Goal: Obtain resource: Obtain resource

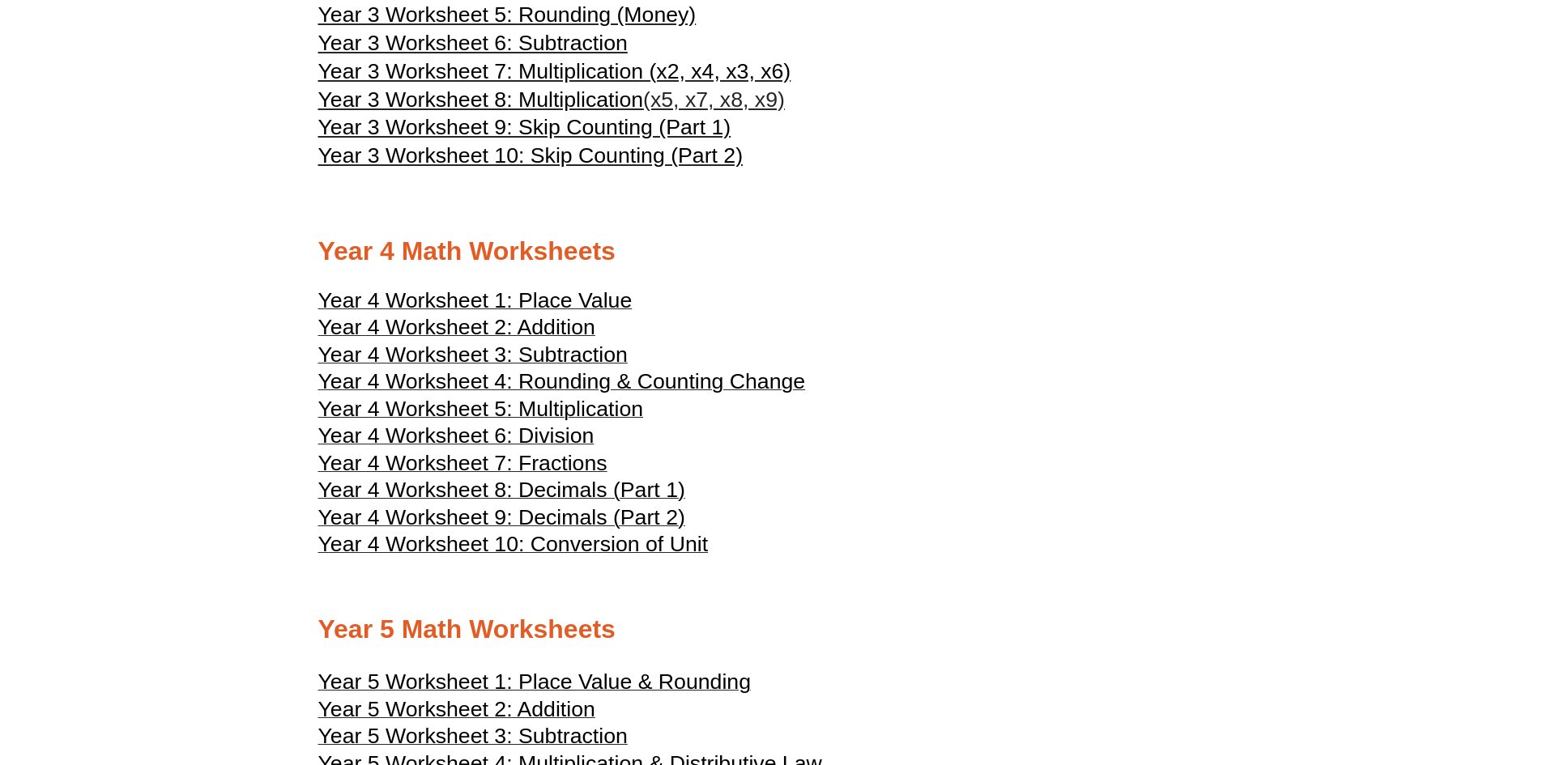
scroll to position [2101, 0]
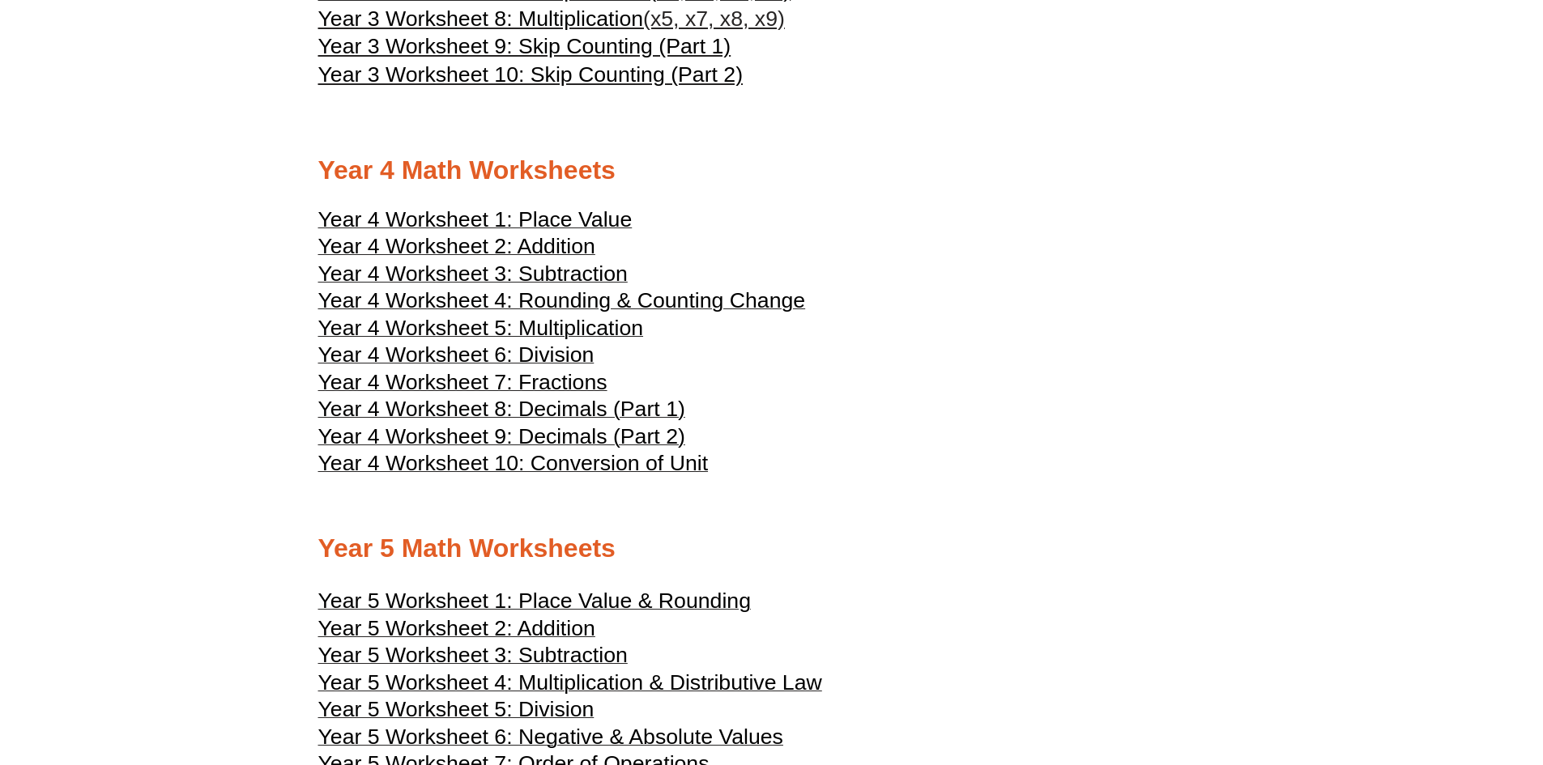
click at [543, 332] on span "Year 4 Worksheet 5: Multiplication" at bounding box center [481, 328] width 326 height 24
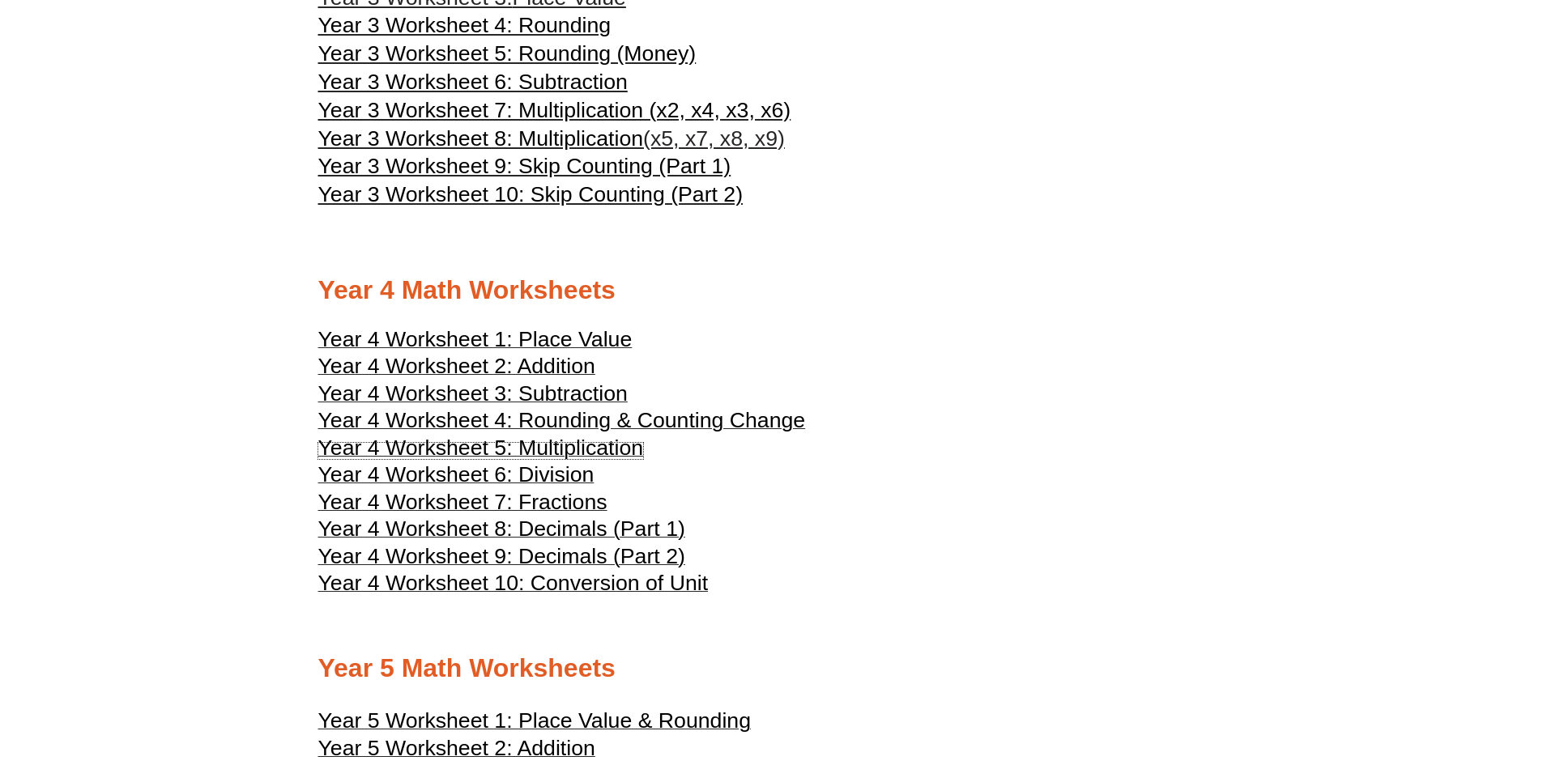
scroll to position [2020, 0]
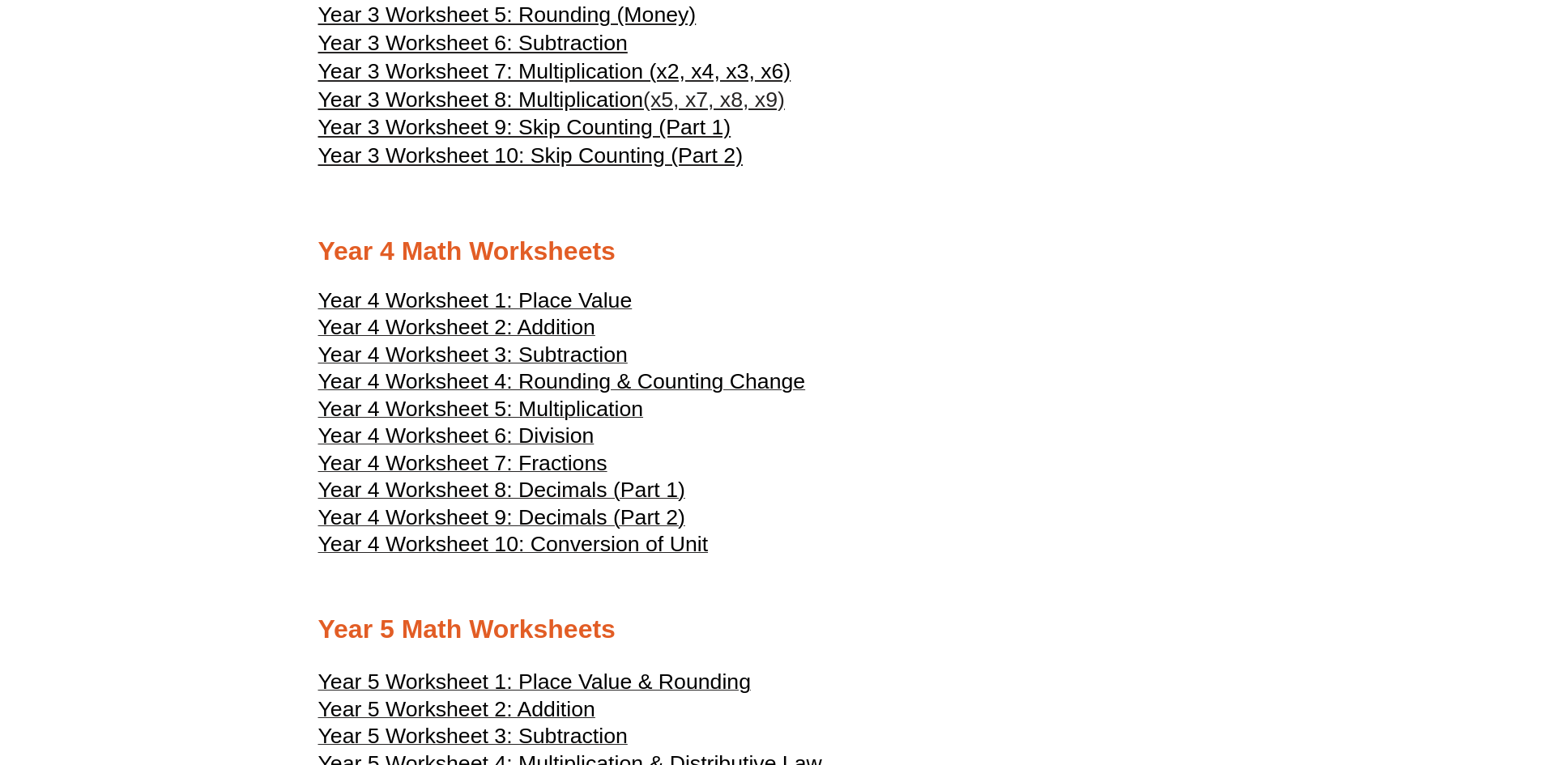
click at [577, 405] on span "Year 4 Worksheet 5: Multiplication" at bounding box center [481, 409] width 326 height 24
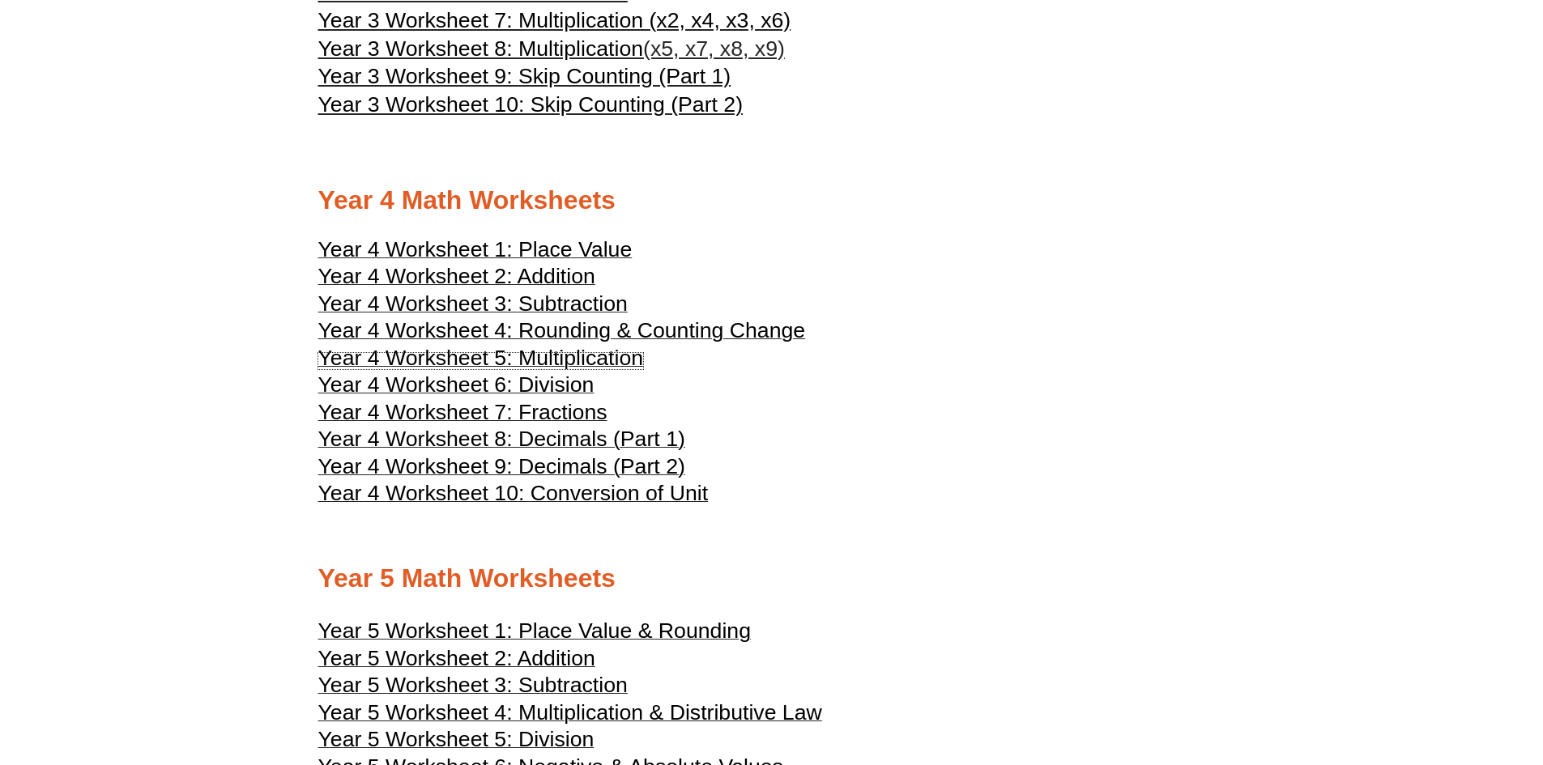
scroll to position [2263, 0]
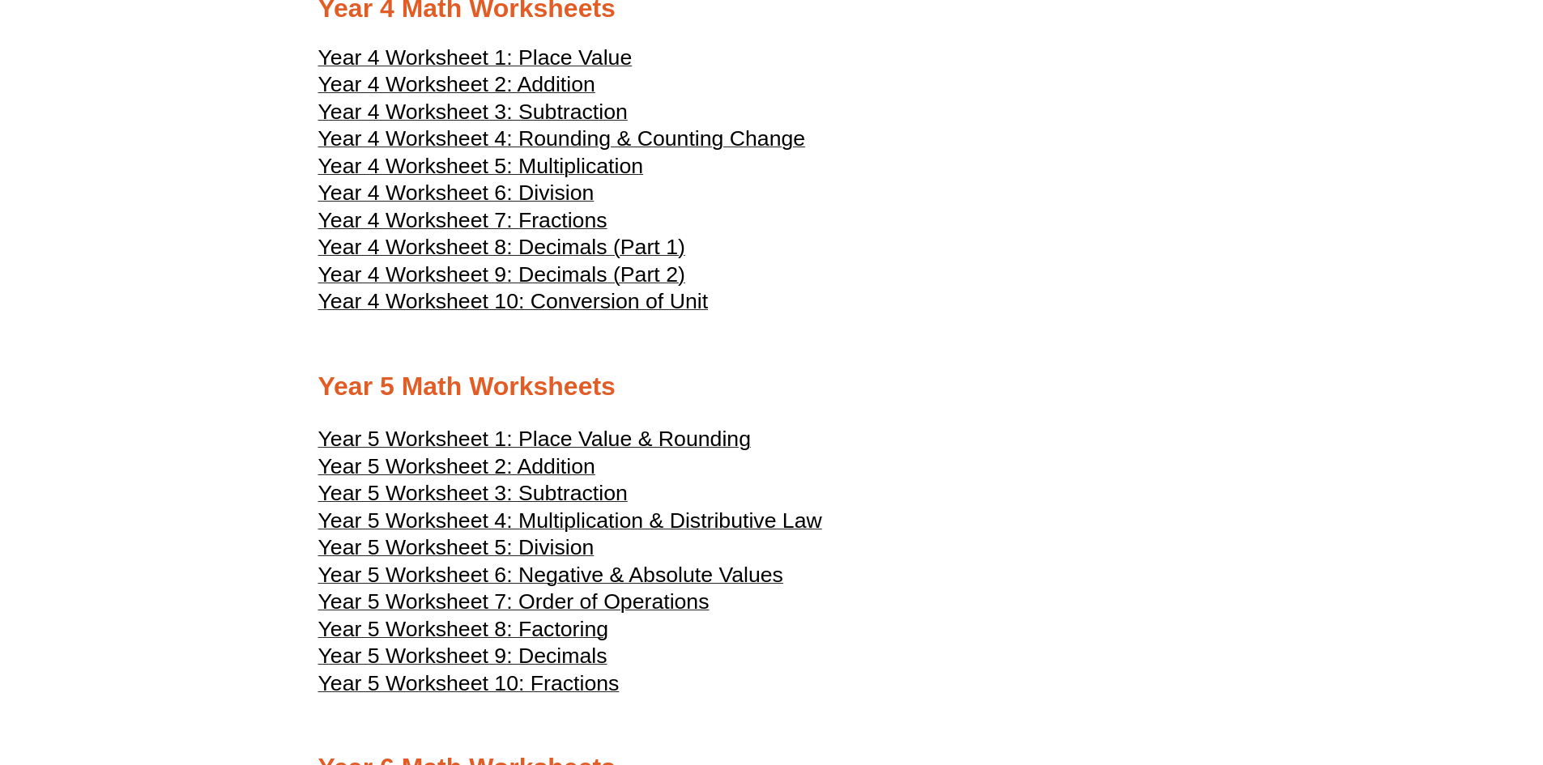
click at [593, 512] on span "Year 5 Worksheet 4: Multiplication & Distributive Law" at bounding box center [570, 521] width 504 height 24
click at [563, 59] on span "Year 4 Worksheet 1: Place Value" at bounding box center [475, 57] width 314 height 24
click at [521, 80] on span "Year 4 Worksheet 2: Addition" at bounding box center [456, 84] width 277 height 24
click at [622, 141] on span "Year 4 Worksheet 4: Rounding & Counting Change" at bounding box center [561, 138] width 487 height 24
click at [573, 172] on span "Year 4 Worksheet 5: Multiplication" at bounding box center [481, 166] width 326 height 24
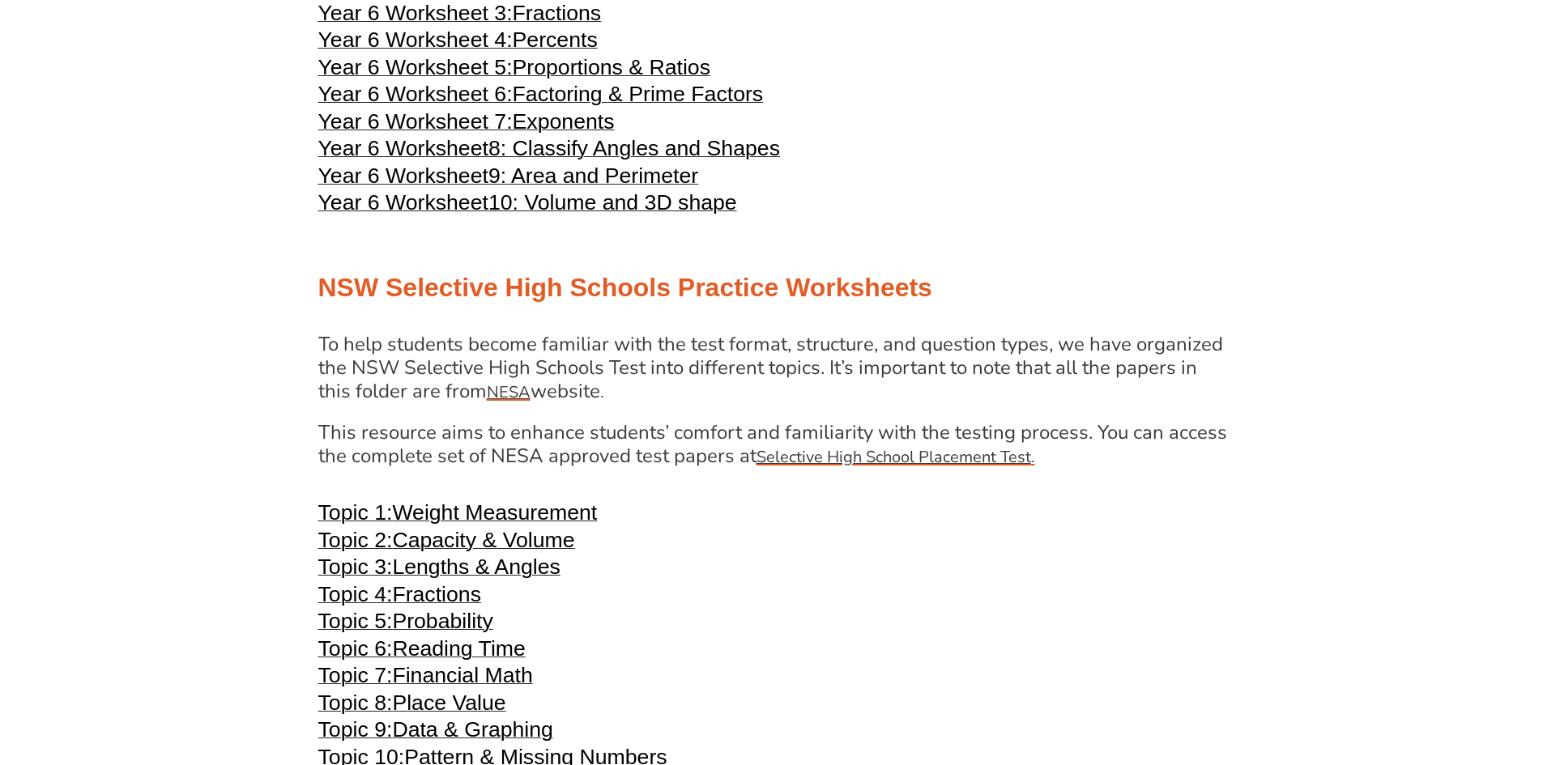
scroll to position [3153, 0]
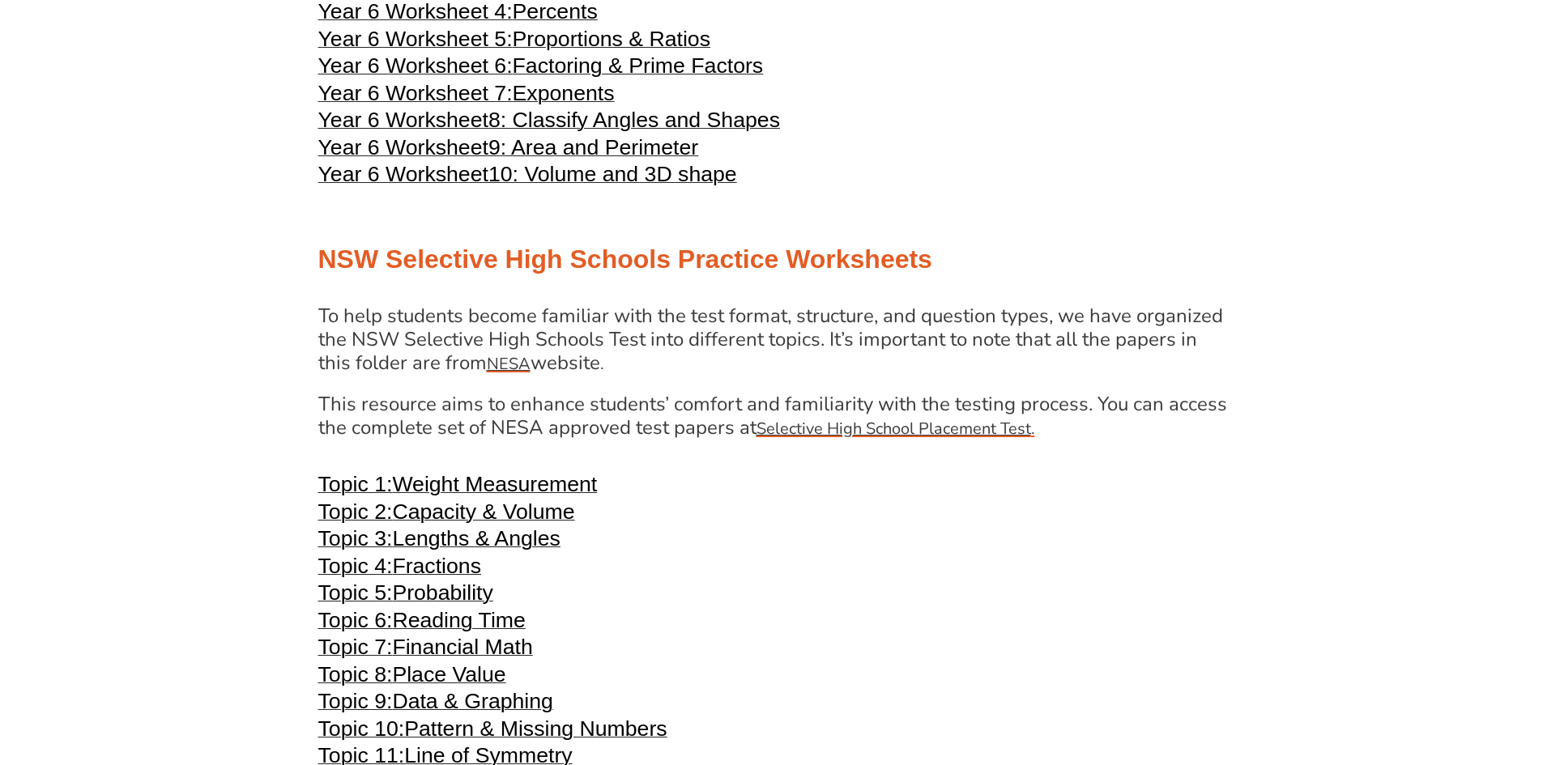
click at [436, 569] on span "Fractions" at bounding box center [436, 566] width 89 height 24
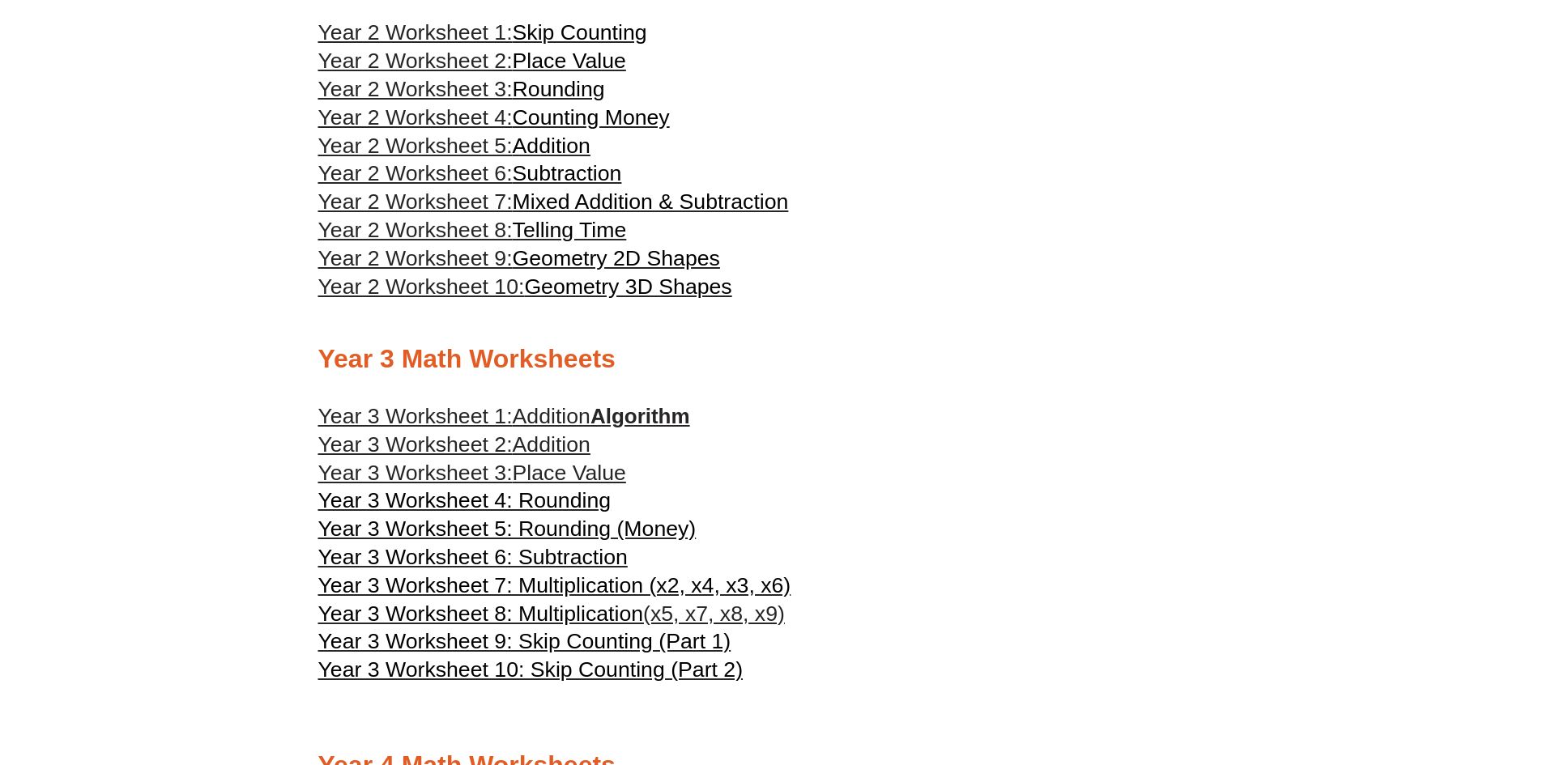
scroll to position [1534, 0]
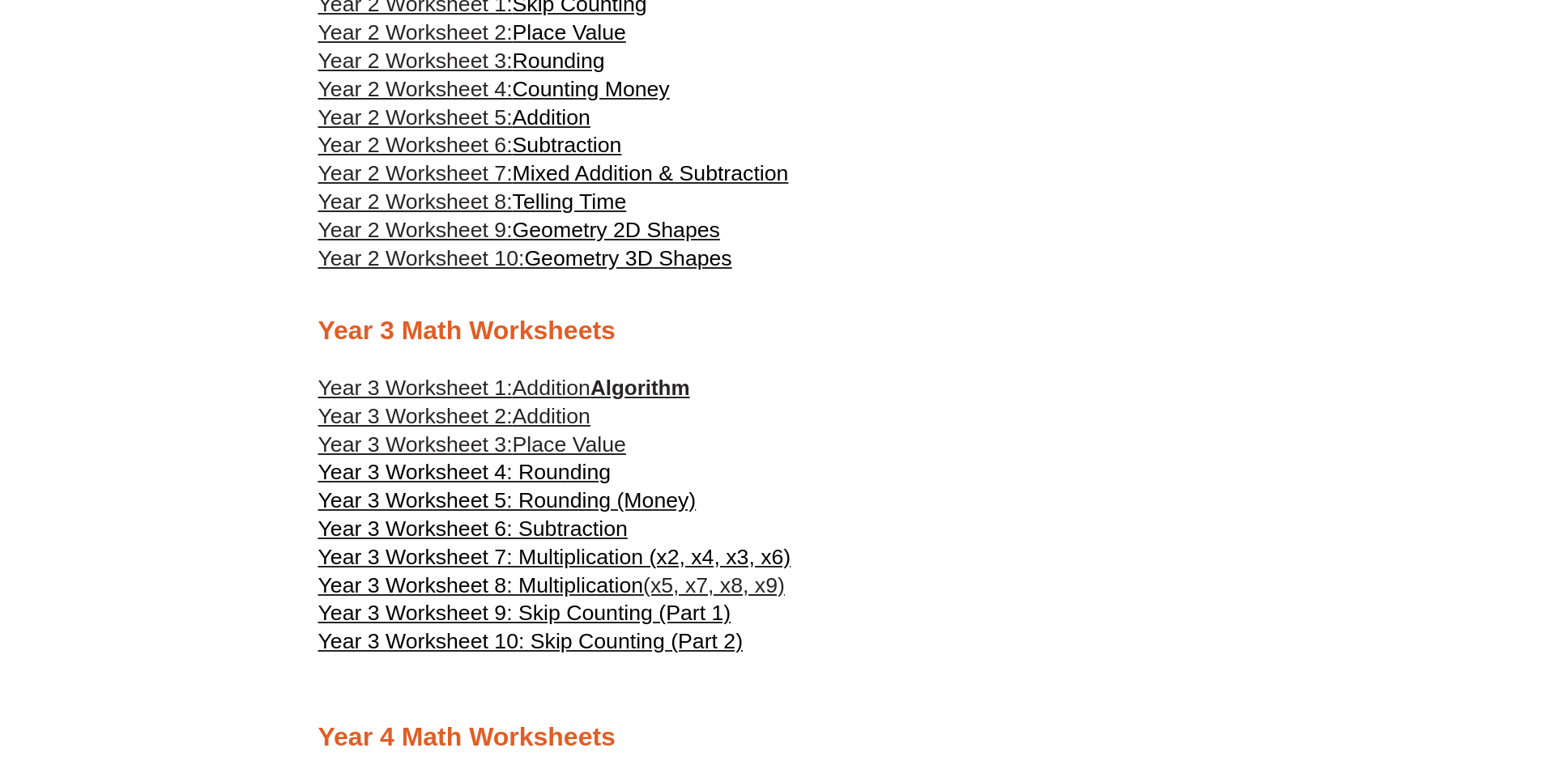
click at [570, 388] on span "Addition" at bounding box center [552, 388] width 78 height 24
click at [547, 411] on span "Addition" at bounding box center [552, 416] width 78 height 24
click at [537, 419] on span "Addition" at bounding box center [552, 416] width 78 height 24
click at [607, 448] on span "Place Value" at bounding box center [569, 444] width 113 height 24
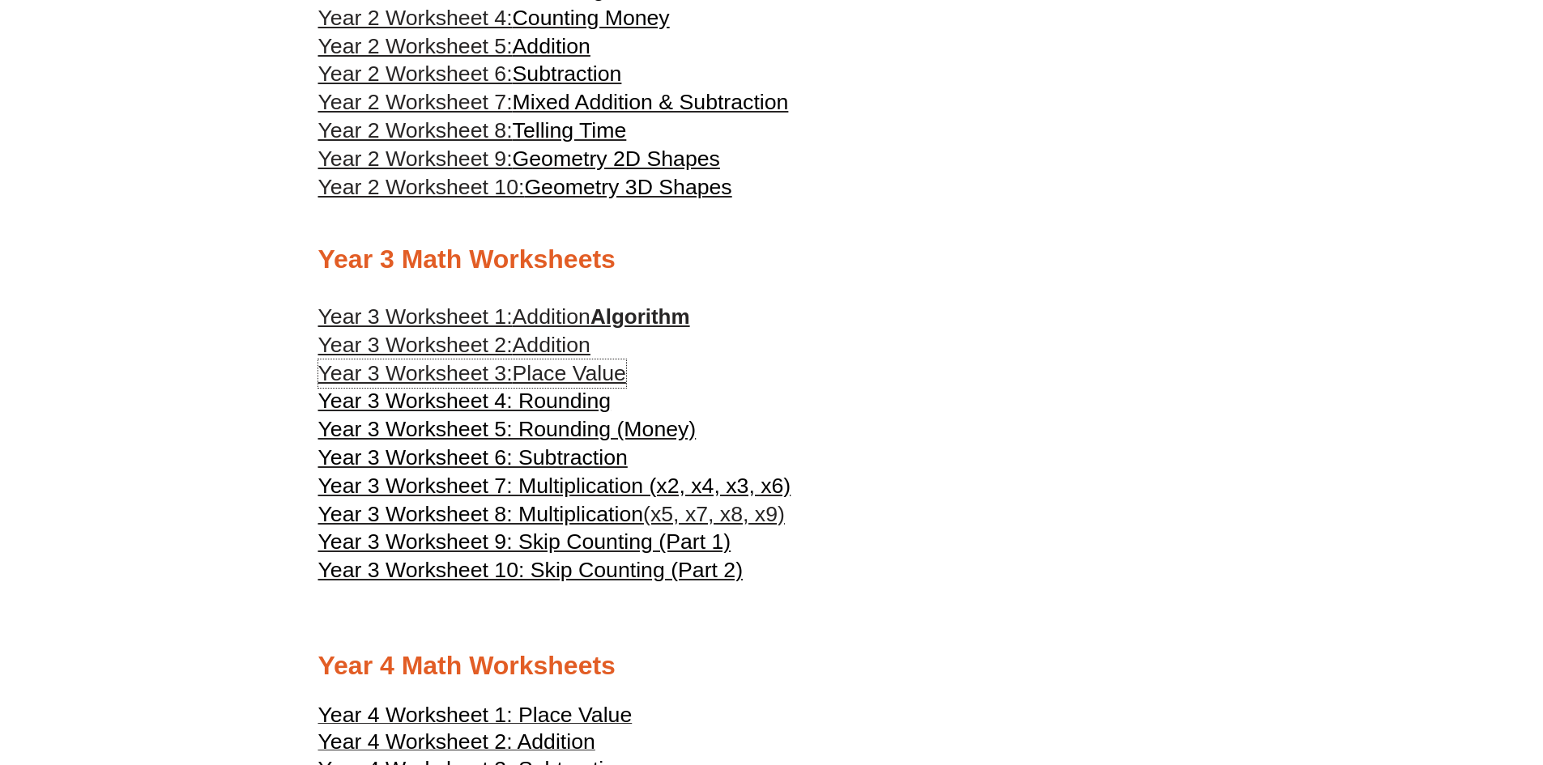
scroll to position [1615, 0]
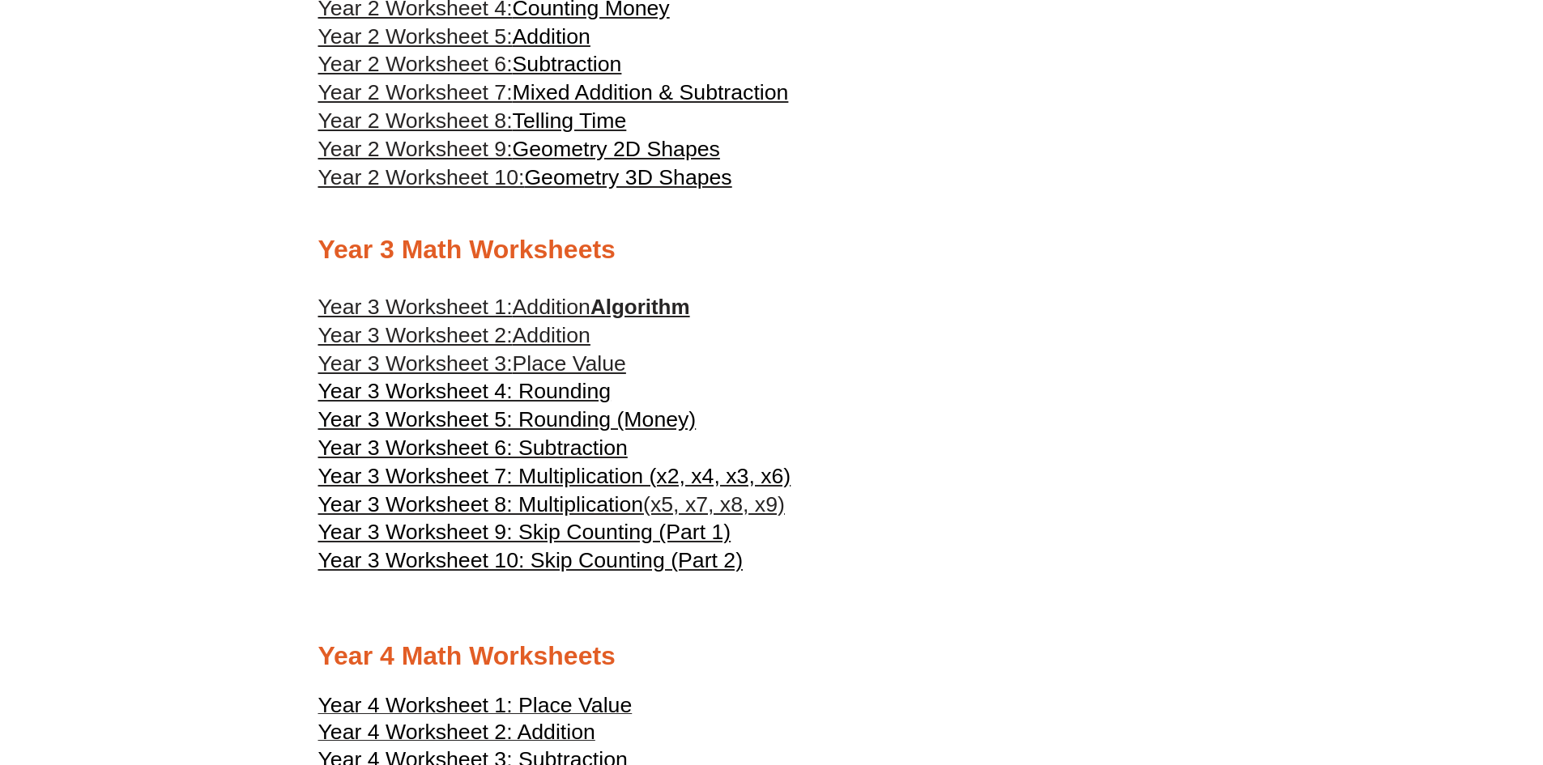
click at [603, 312] on link "Year 3 Worksheet 1: Addition Algorithm" at bounding box center [504, 307] width 372 height 24
click at [530, 331] on span "Addition" at bounding box center [552, 335] width 78 height 24
click at [577, 368] on span "Place Value" at bounding box center [569, 363] width 113 height 24
click at [550, 371] on span "Place Value" at bounding box center [569, 363] width 113 height 24
click at [564, 394] on span "Year 3 Worksheet 4: Rounding" at bounding box center [464, 391] width 293 height 24
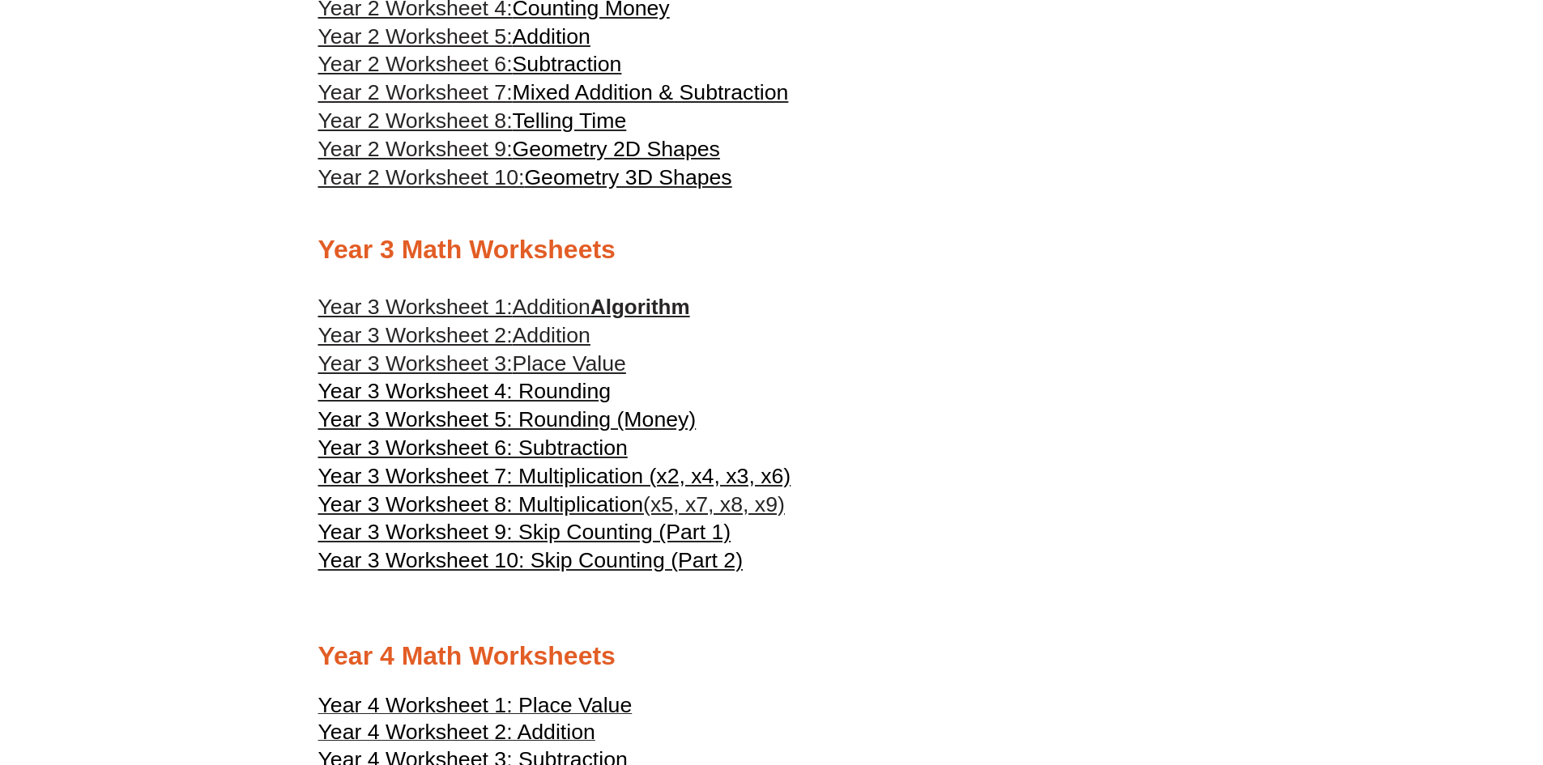
click at [563, 416] on span "Year 3 Worksheet 5: Rounding (Money)" at bounding box center [507, 419] width 378 height 24
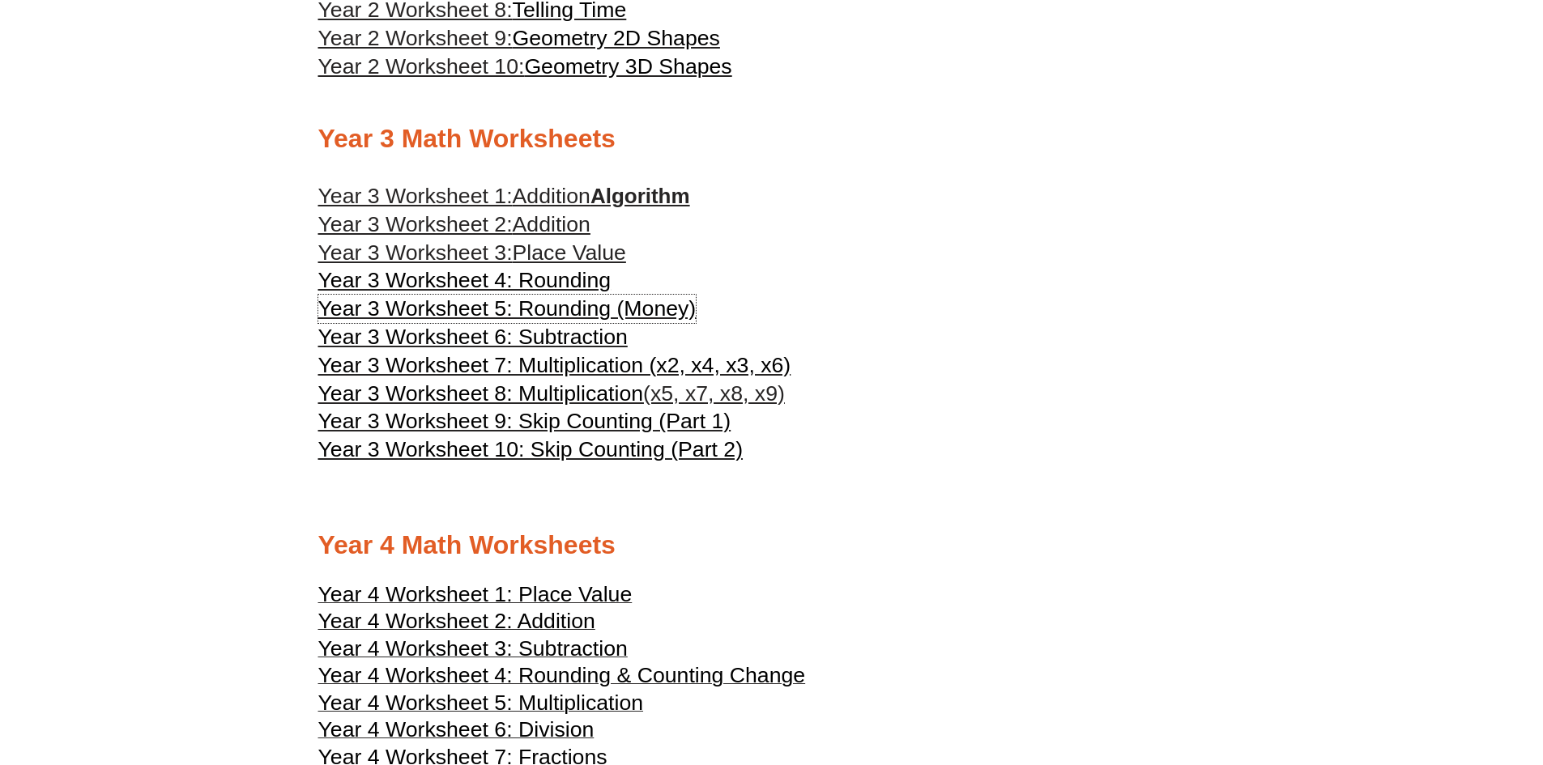
scroll to position [1696, 0]
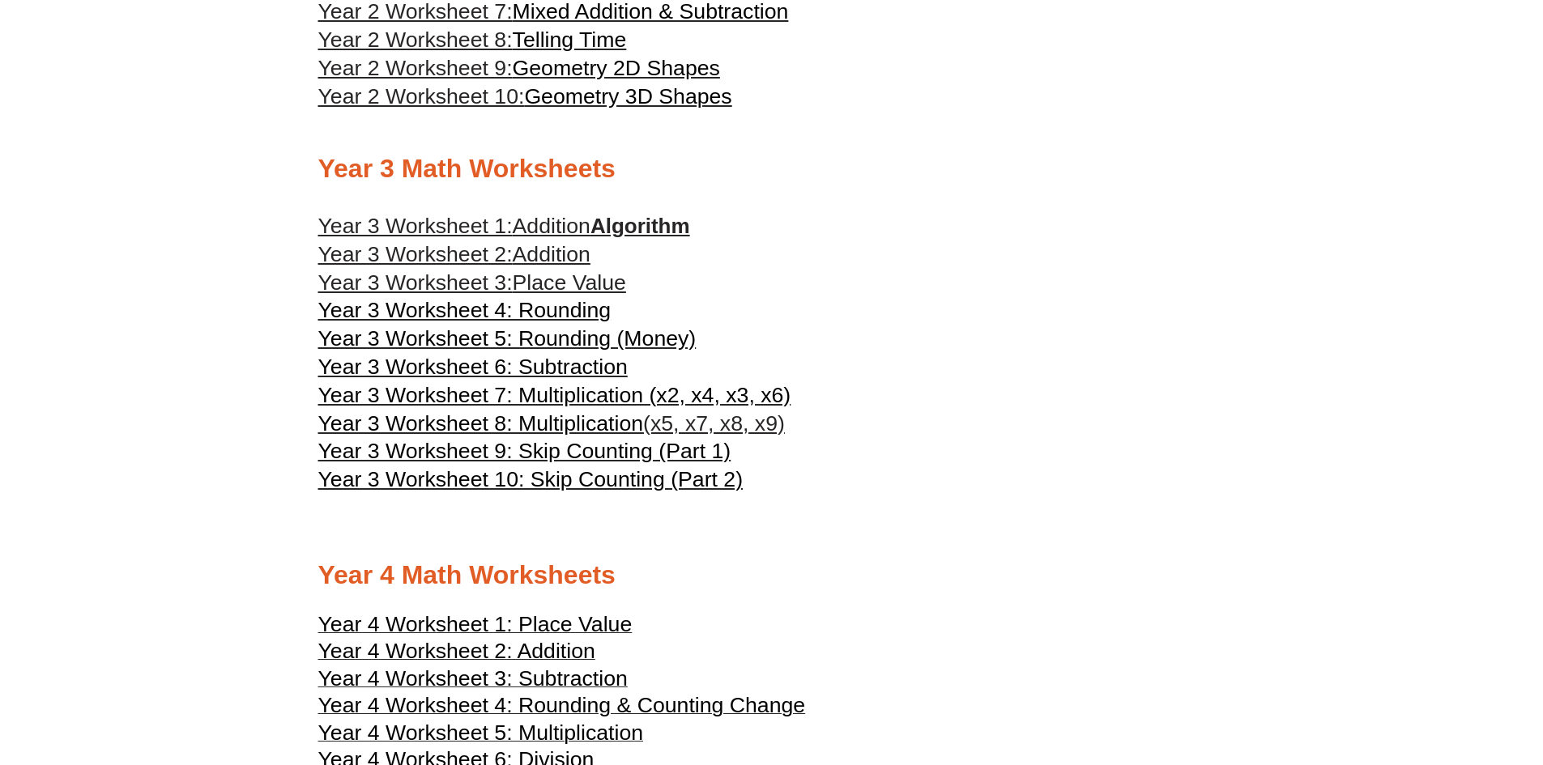
click at [558, 309] on span "Year 3 Worksheet 4: Rounding" at bounding box center [464, 310] width 293 height 24
click at [620, 337] on span "Year 3 Worksheet 5: Rounding (Money)" at bounding box center [507, 338] width 378 height 24
click at [579, 361] on span "Year 3 Worksheet 6: Subtraction" at bounding box center [472, 367] width 309 height 24
click at [605, 397] on span "Year 3 Worksheet 7: Multiplication (x2, x4, x3, x6)" at bounding box center [554, 395] width 473 height 24
click at [606, 425] on span "Year 3 Worksheet 8: Multiplication" at bounding box center [481, 423] width 326 height 24
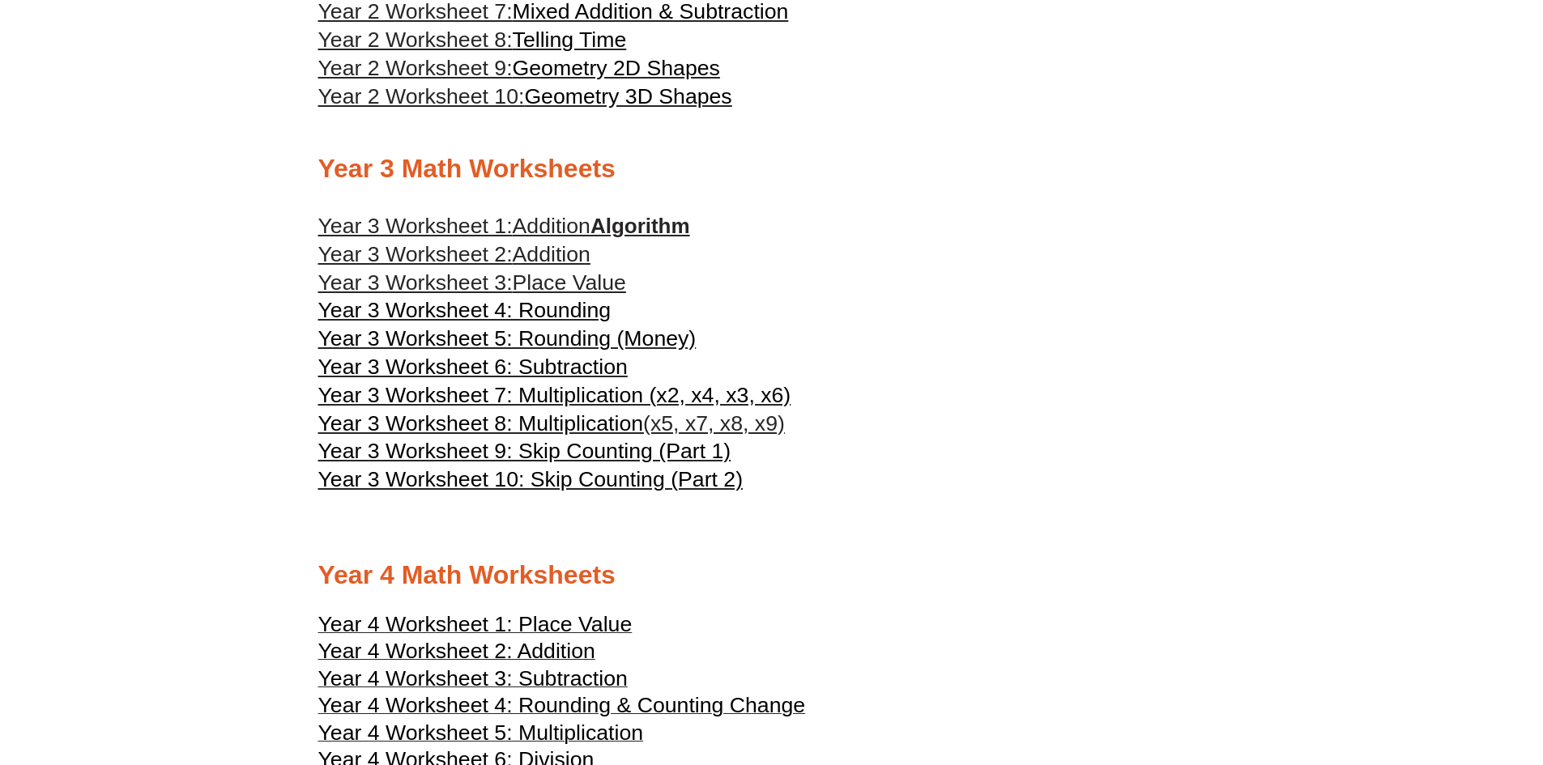
click at [588, 450] on span "Year 3 Worksheet 9: Skip Counting (Part 1)" at bounding box center [524, 451] width 413 height 24
click at [649, 476] on span "Year 3 Worksheet 10: Skip Counting (Part 2)" at bounding box center [530, 479] width 425 height 24
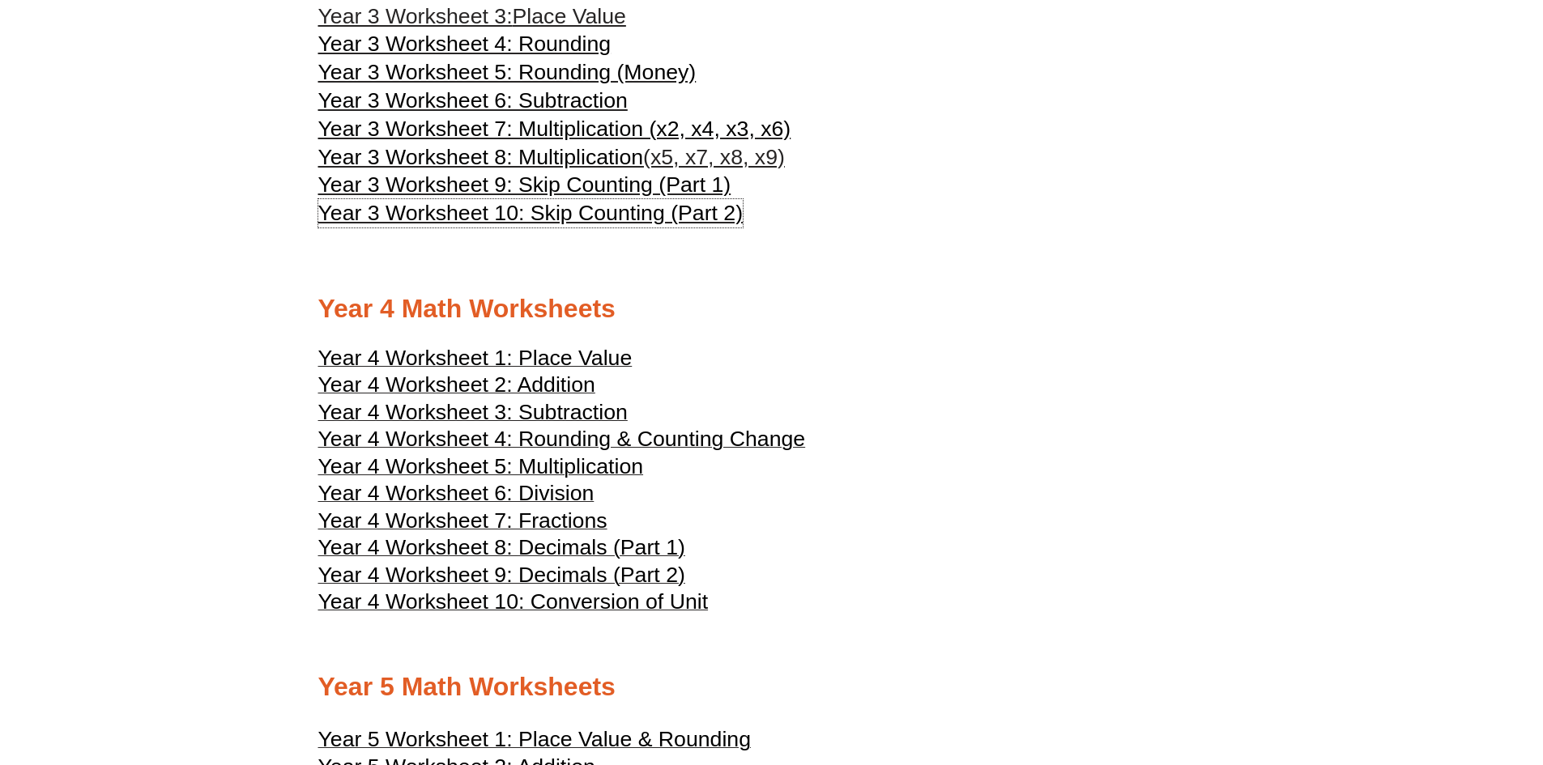
scroll to position [2020, 0]
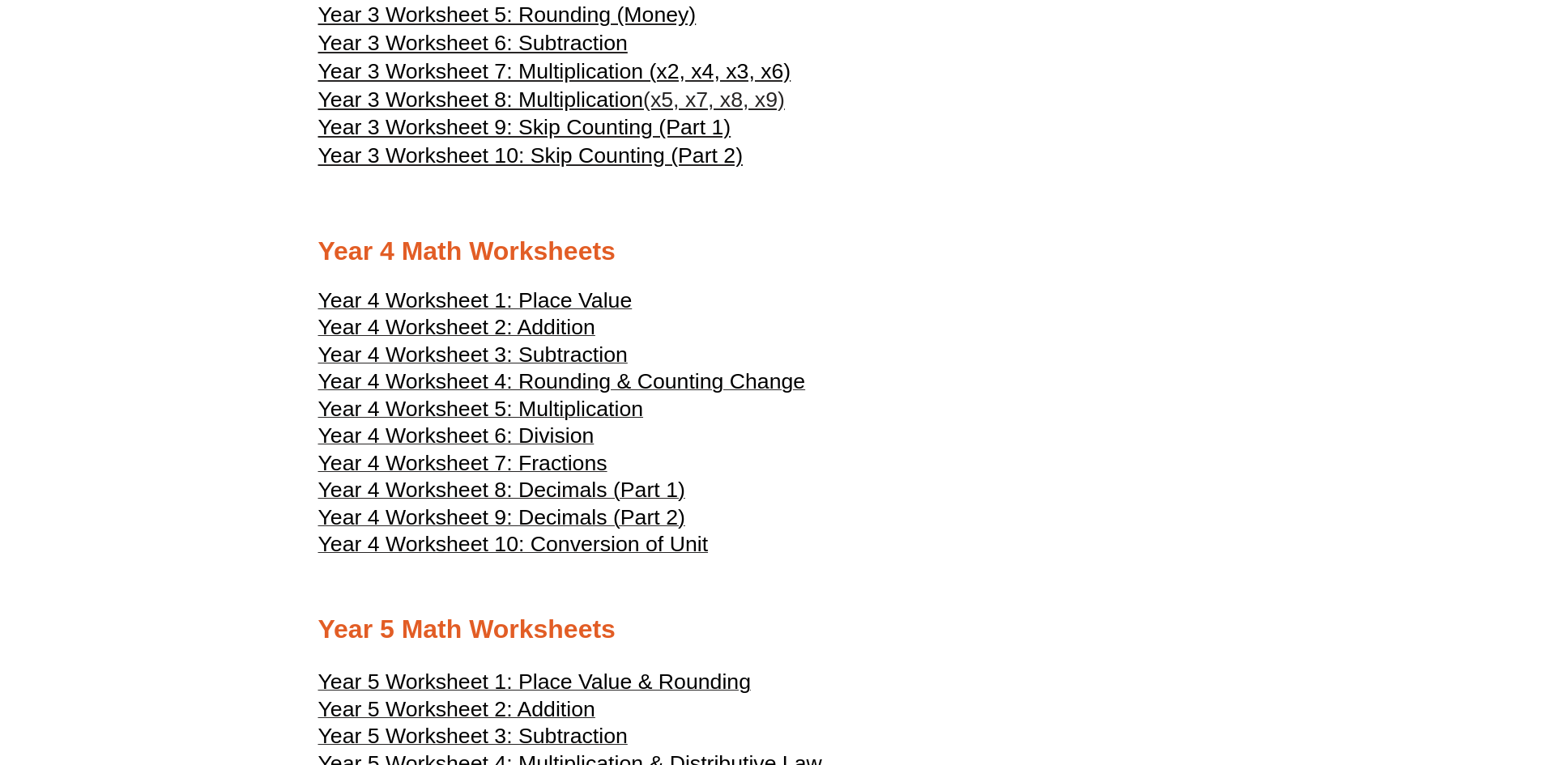
click at [579, 304] on span "Year 4 Worksheet 1: Place Value" at bounding box center [475, 300] width 314 height 24
click at [539, 326] on span "Year 4 Worksheet 2: Addition" at bounding box center [456, 327] width 277 height 24
click at [599, 354] on span "Year 4 Worksheet 3: Subtraction" at bounding box center [472, 355] width 309 height 24
click at [589, 381] on span "Year 4 Worksheet 4: Rounding & Counting Change" at bounding box center [561, 381] width 487 height 24
click at [584, 407] on span "Year 4 Worksheet 5: Multiplication" at bounding box center [481, 409] width 326 height 24
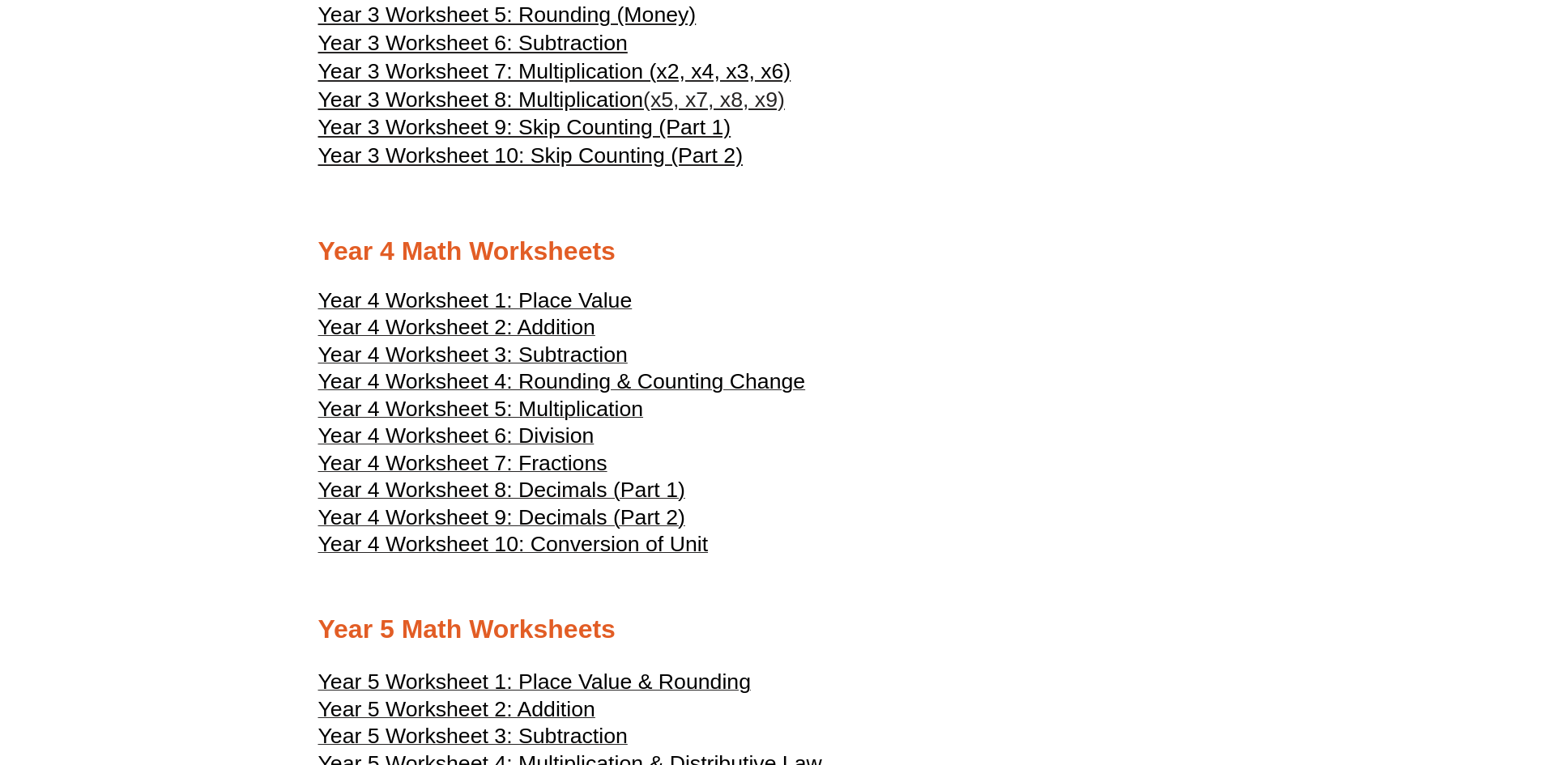
click at [568, 432] on span "Year 4 Worksheet 6: Division" at bounding box center [456, 436] width 276 height 24
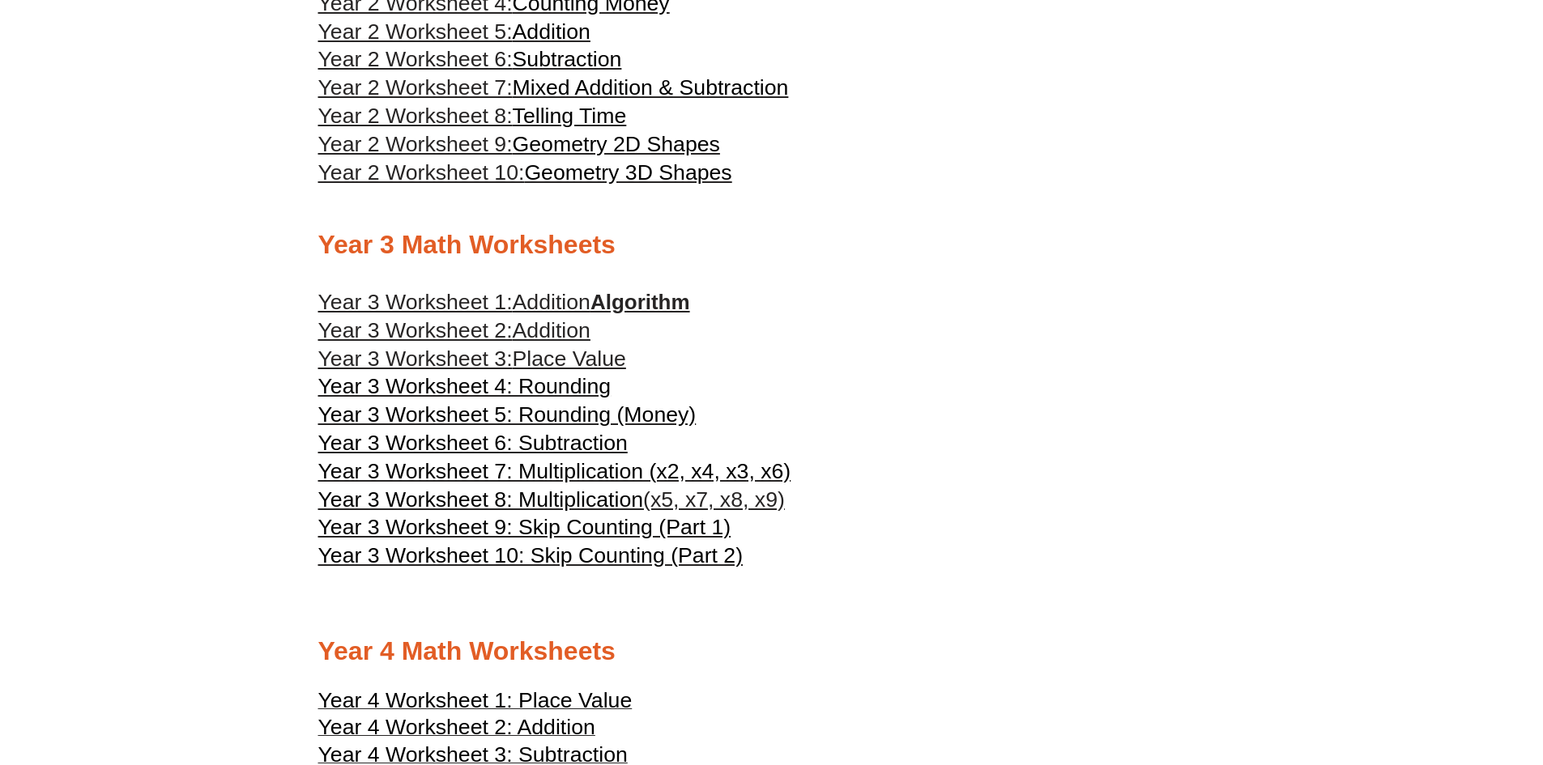
scroll to position [1614, 0]
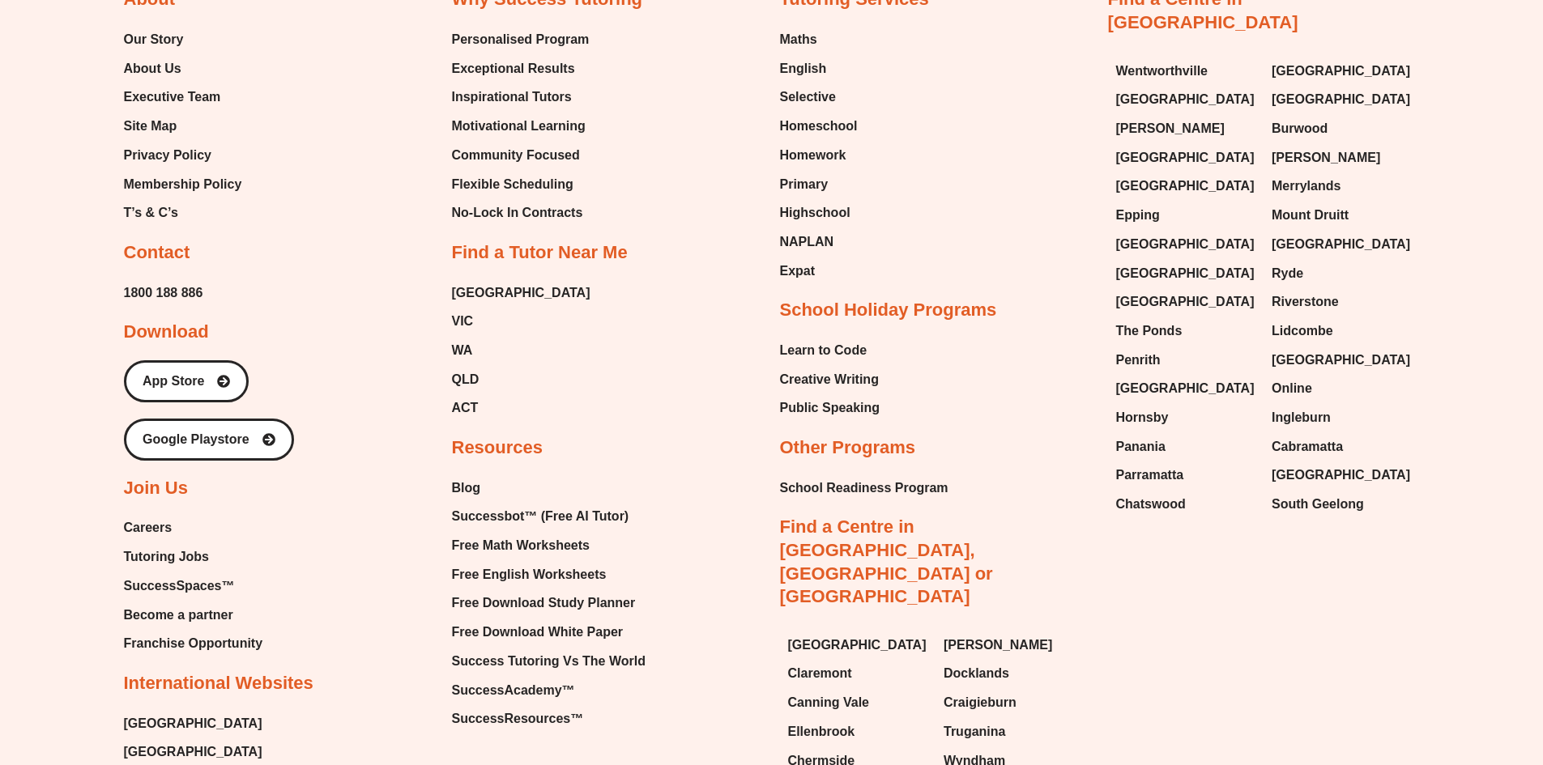
scroll to position [1053, 0]
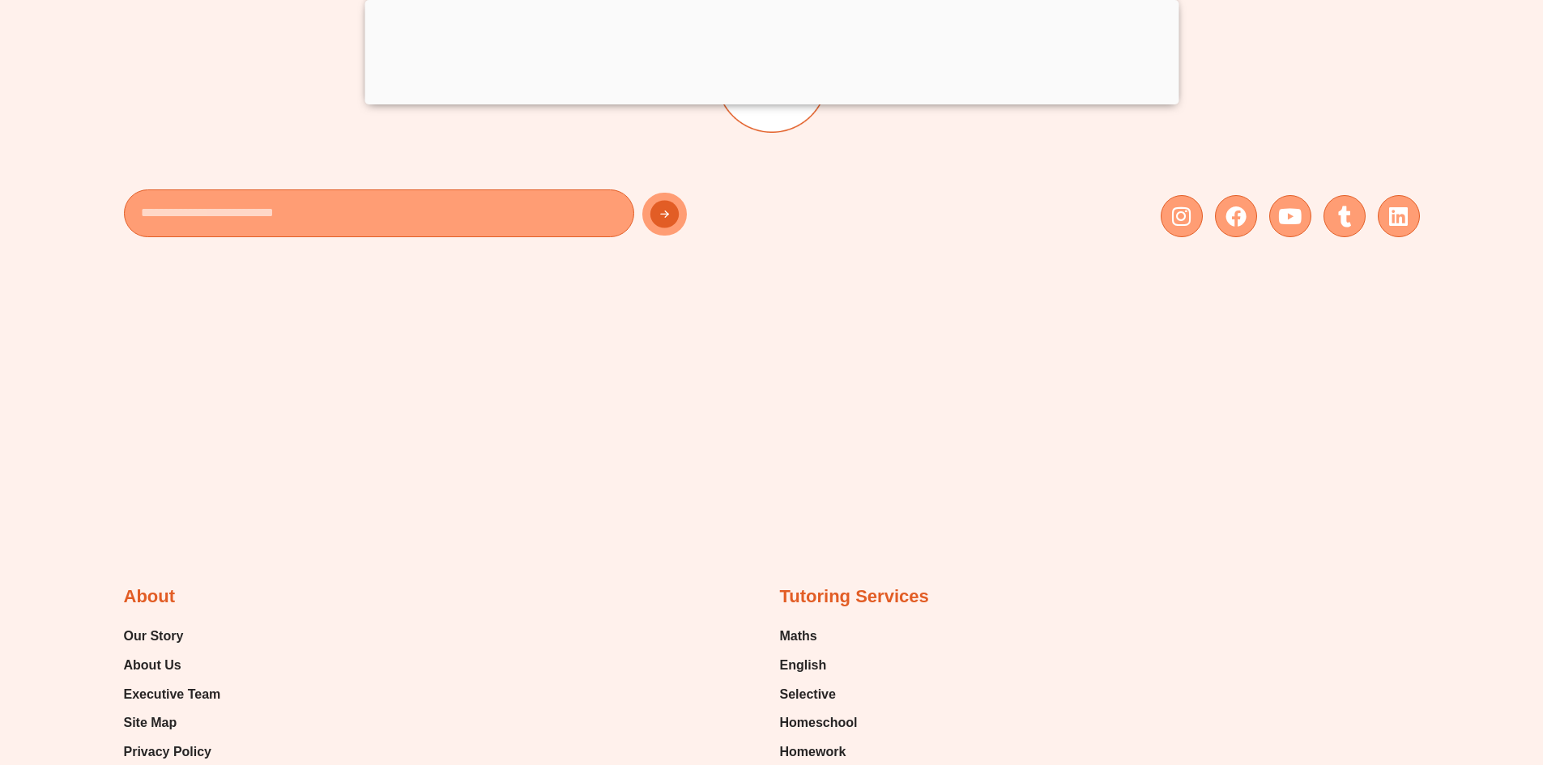
scroll to position [1291, 0]
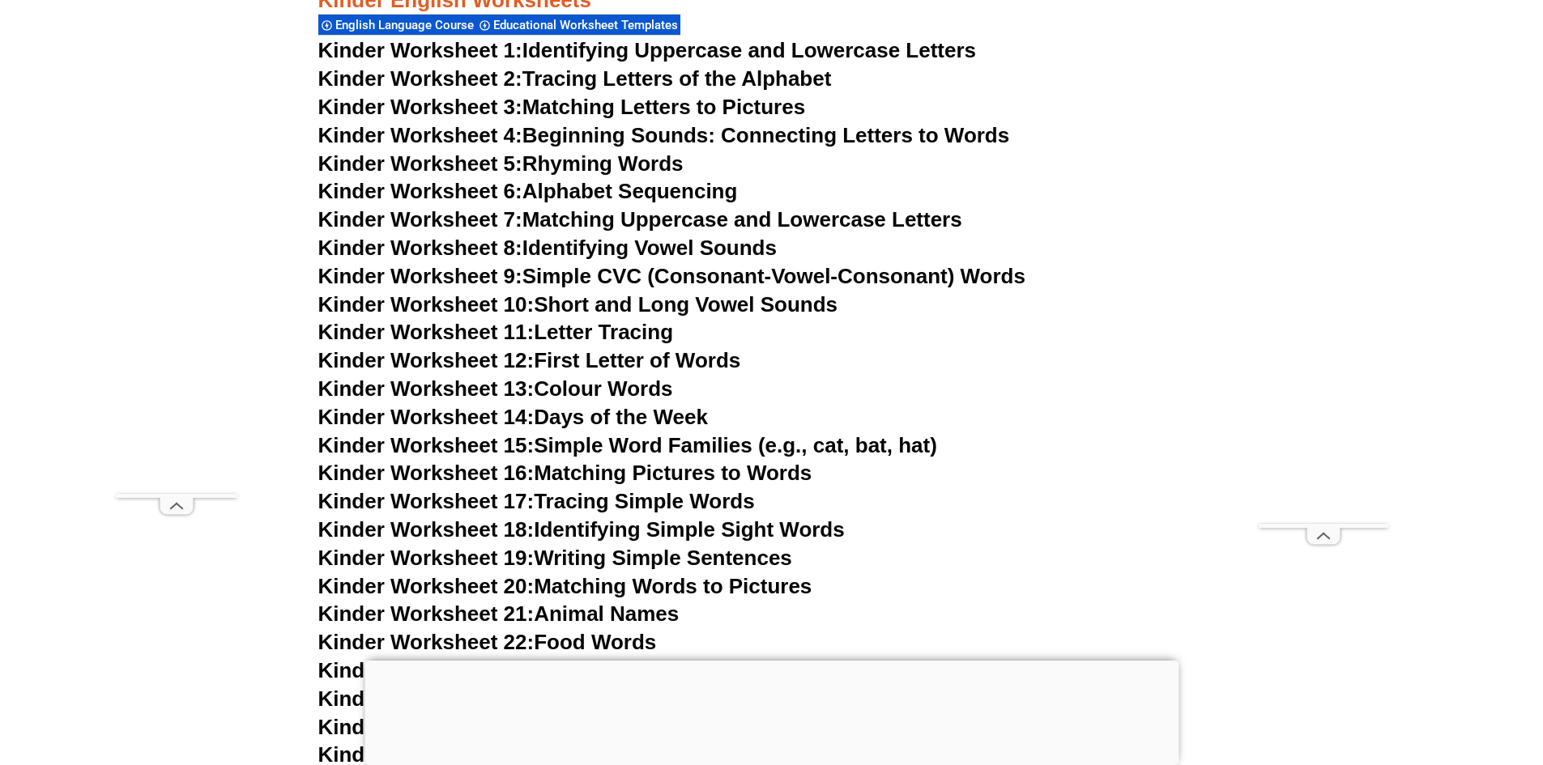
scroll to position [643, 0]
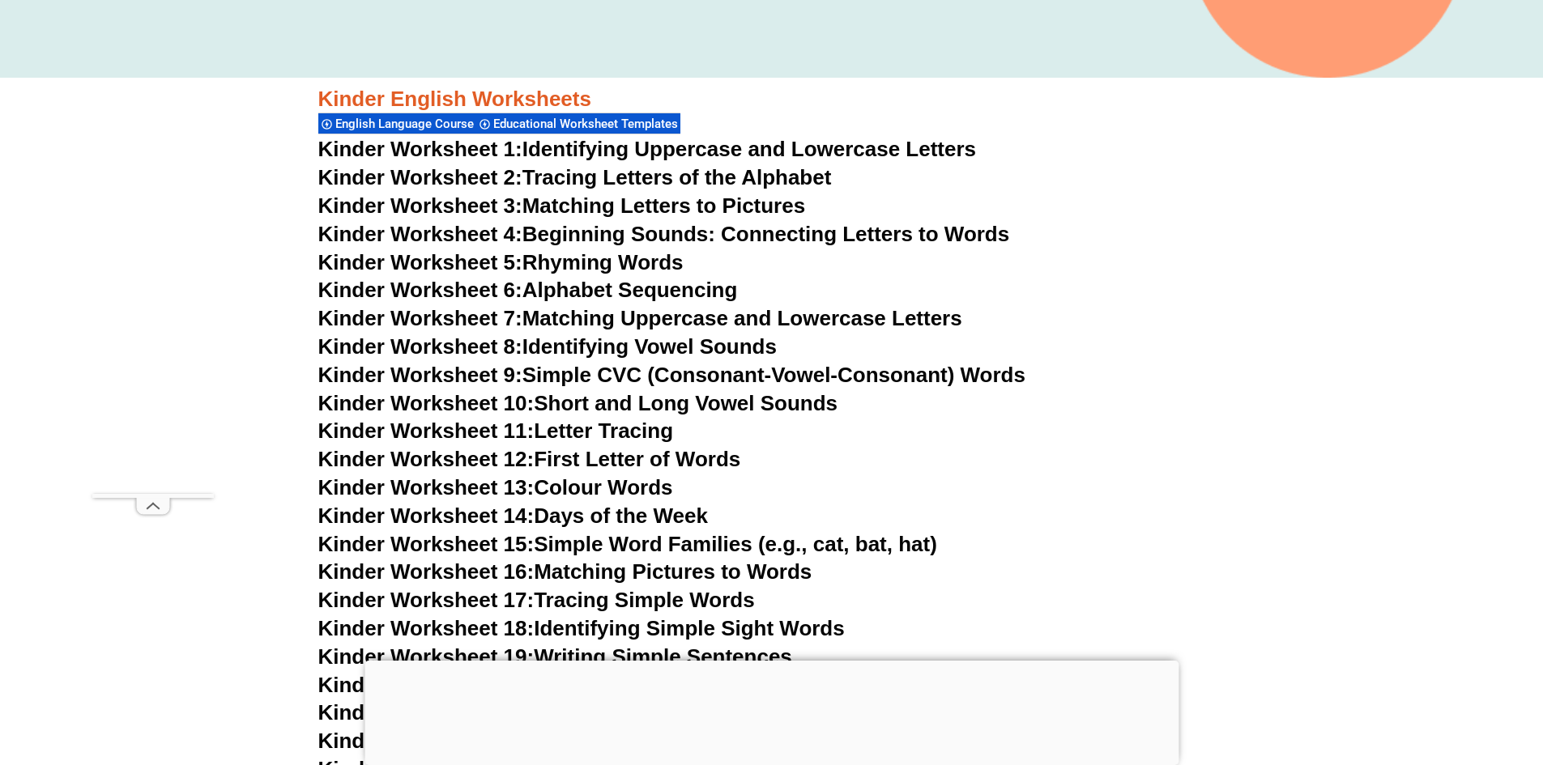
click at [662, 154] on link "Kinder Worksheet 1: Identifying Uppercase and Lowercase Letters" at bounding box center [647, 149] width 658 height 24
click at [564, 173] on link "Kinder Worksheet 2: Tracing Letters of the Alphabet" at bounding box center [574, 177] width 513 height 24
click at [600, 261] on link "Kinder Worksheet 5: Rhyming Words" at bounding box center [500, 262] width 365 height 24
click at [662, 287] on link "Kinder Worksheet 6: Alphabet Sequencing" at bounding box center [527, 290] width 419 height 24
click at [564, 347] on link "Kinder Worksheet 8: Identifying Vowel Sounds" at bounding box center [547, 346] width 458 height 24
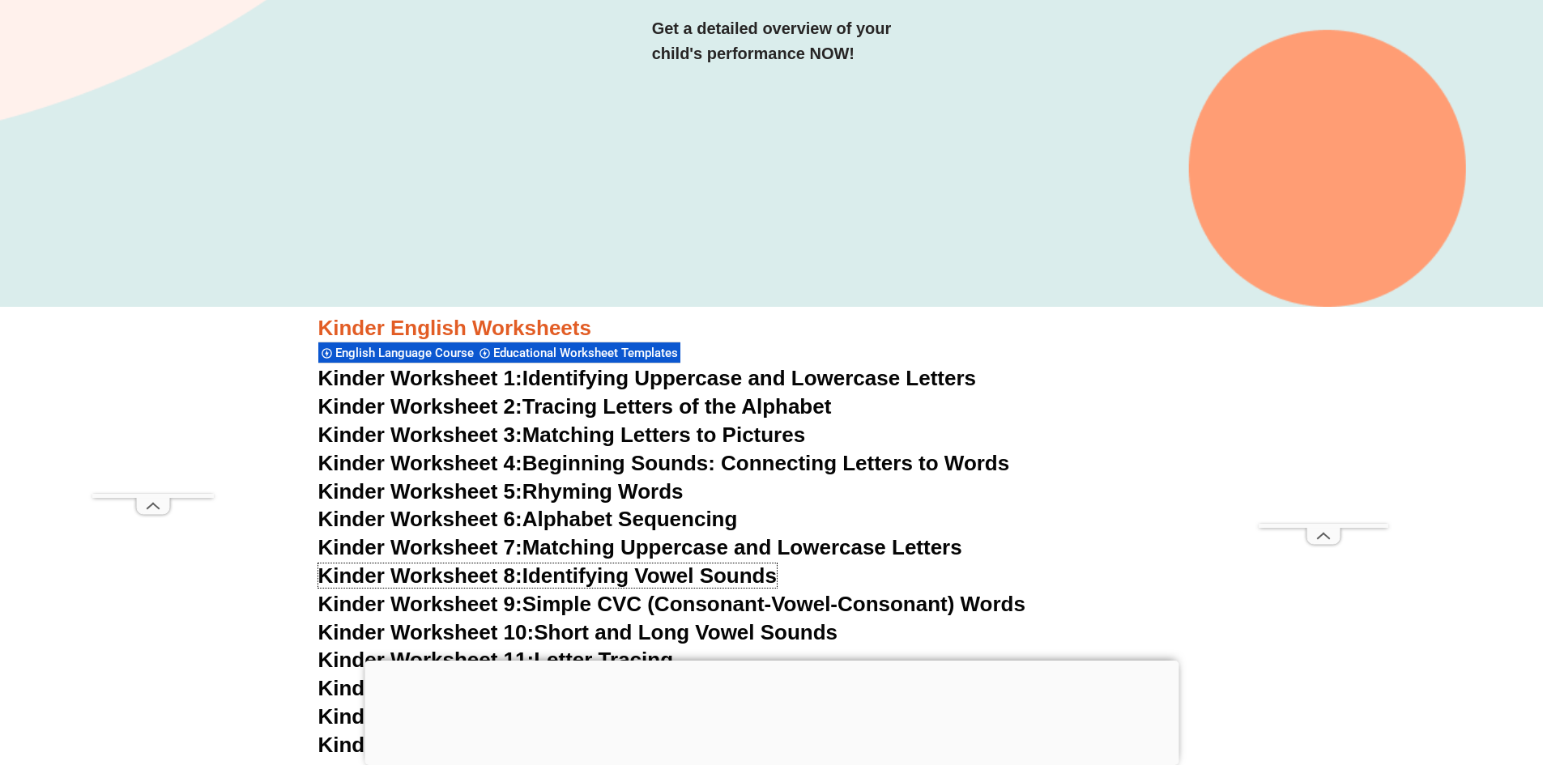
scroll to position [400, 0]
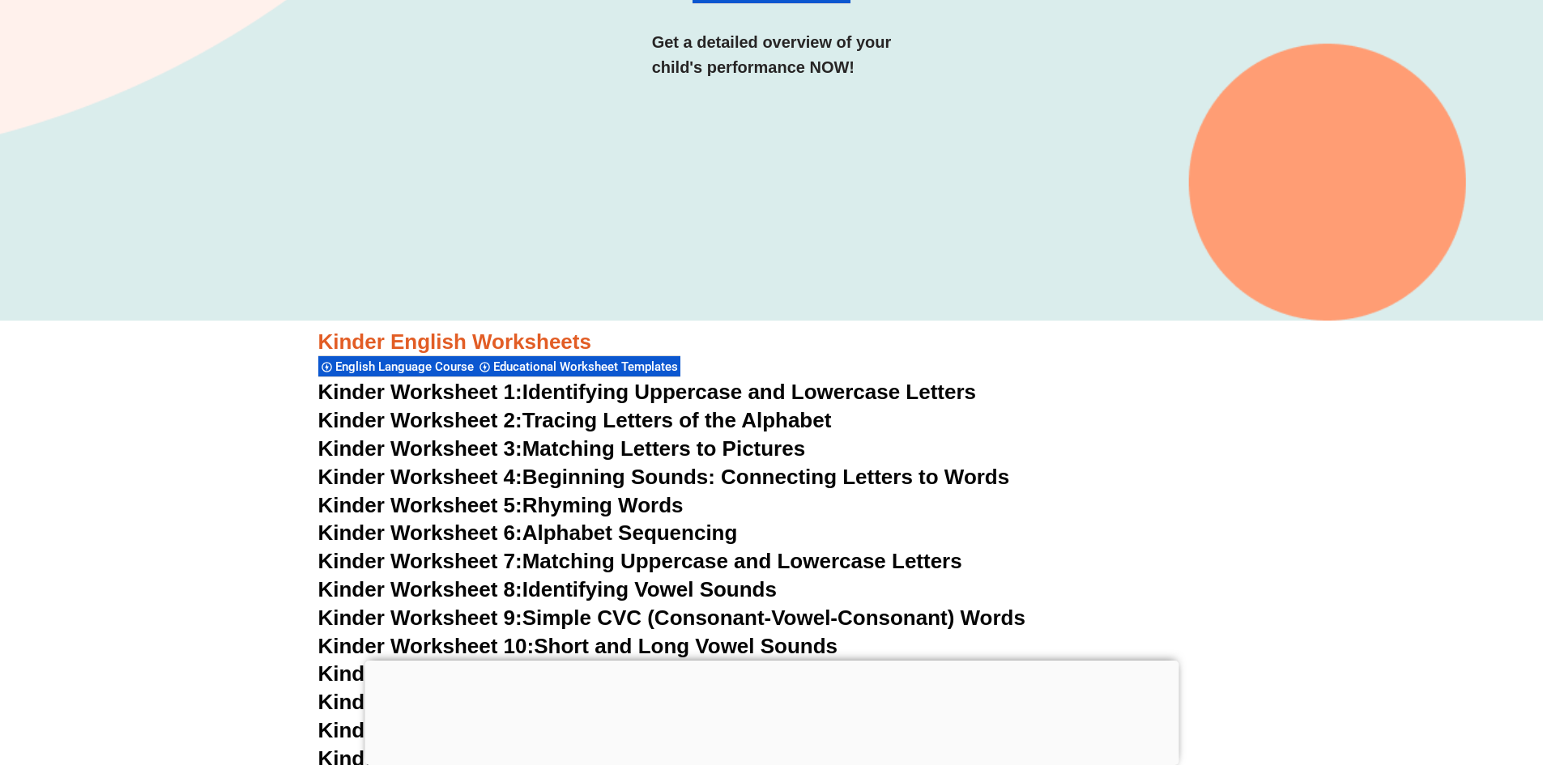
click at [646, 420] on link "Kinder Worksheet 2: Tracing Letters of the Alphabet" at bounding box center [574, 420] width 513 height 24
click at [693, 443] on link "Kinder Worksheet 3: Matching Letters to Pictures" at bounding box center [561, 448] width 487 height 24
click at [734, 390] on link "Kinder Worksheet 1: Identifying Uppercase and Lowercase Letters" at bounding box center [647, 392] width 658 height 24
click at [595, 390] on link "Kinder Worksheet 1: Identifying Uppercase and Lowercase Letters" at bounding box center [647, 392] width 658 height 24
